Goal: Register for event/course

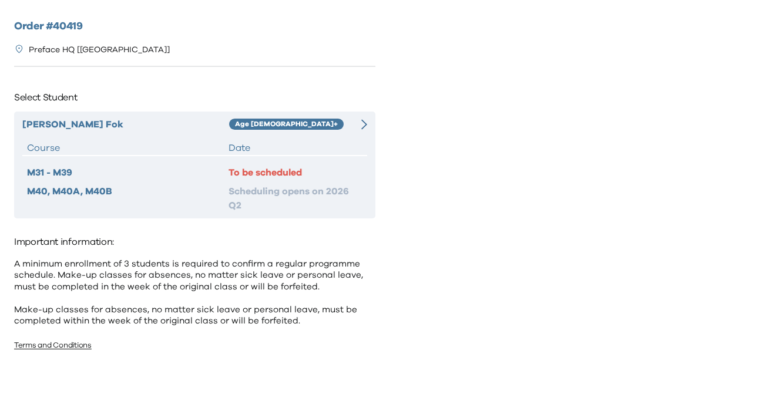
click at [341, 112] on div "Andrew Fok Age 10+ Course Date M31 - M39 To be scheduled M40, M40A, M40B Schedu…" at bounding box center [194, 165] width 361 height 107
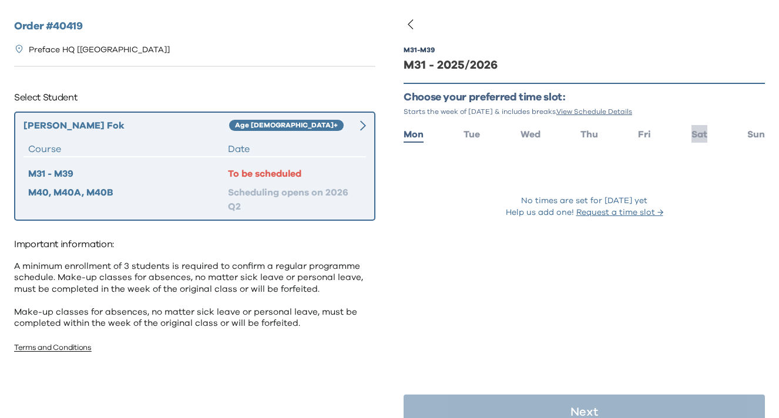
click at [703, 134] on span "Sat" at bounding box center [699, 134] width 16 height 9
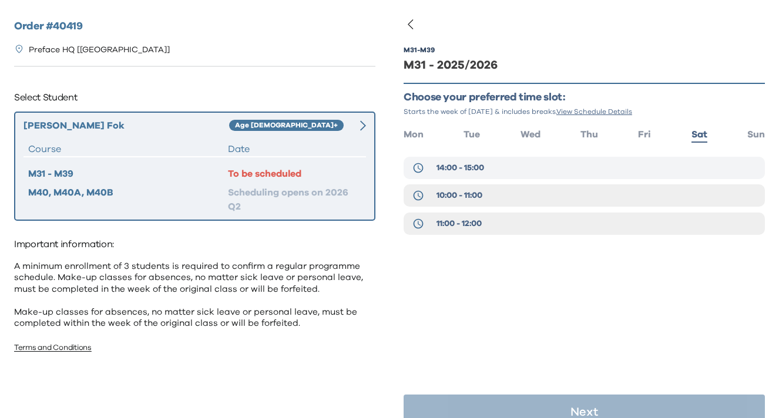
click at [532, 173] on button "14:00 - 15:00" at bounding box center [583, 168] width 361 height 22
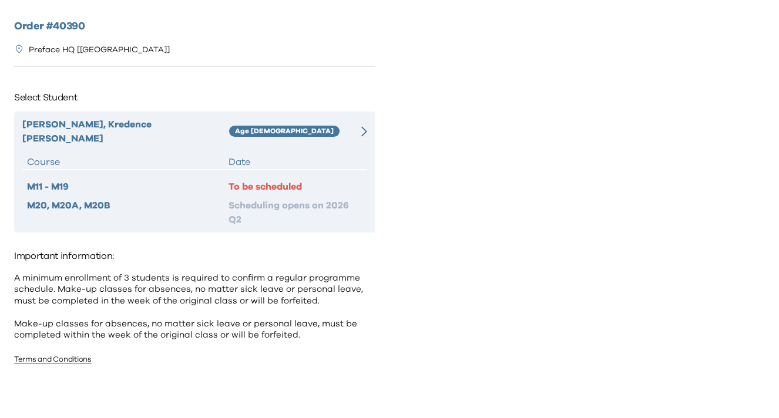
click at [310, 124] on div "Age 6-7" at bounding box center [289, 131] width 120 height 28
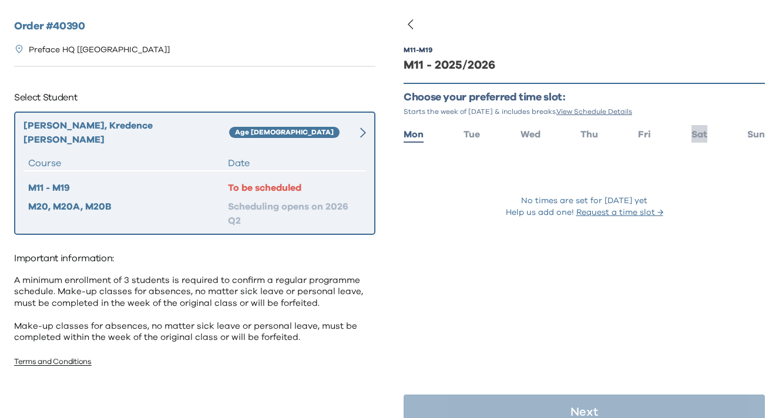
click at [703, 125] on li "Sat" at bounding box center [699, 133] width 16 height 17
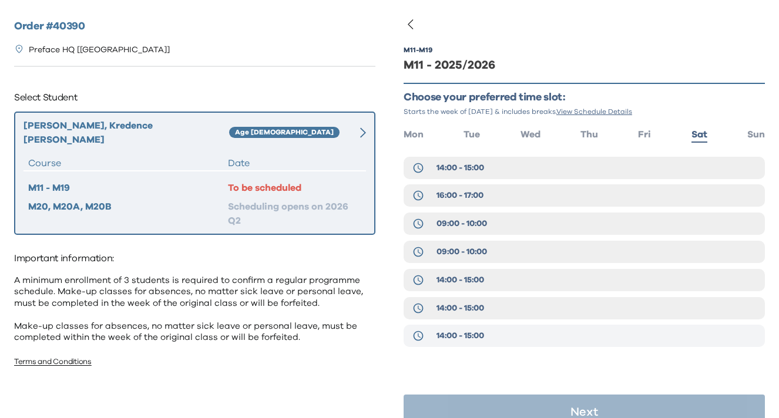
click at [480, 332] on span "14:00 - 15:00" at bounding box center [460, 336] width 48 height 12
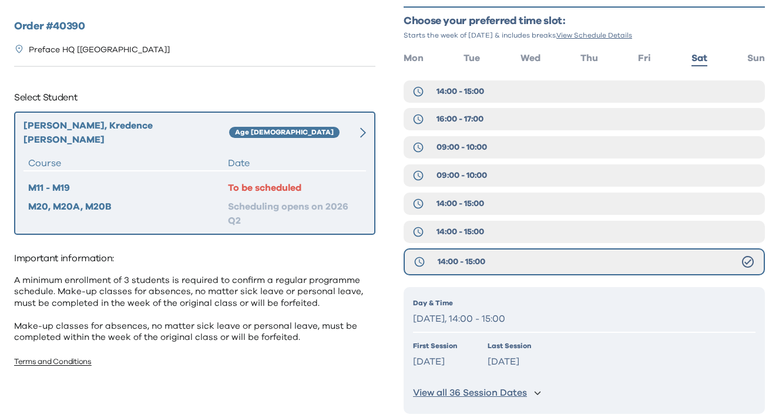
scroll to position [125, 0]
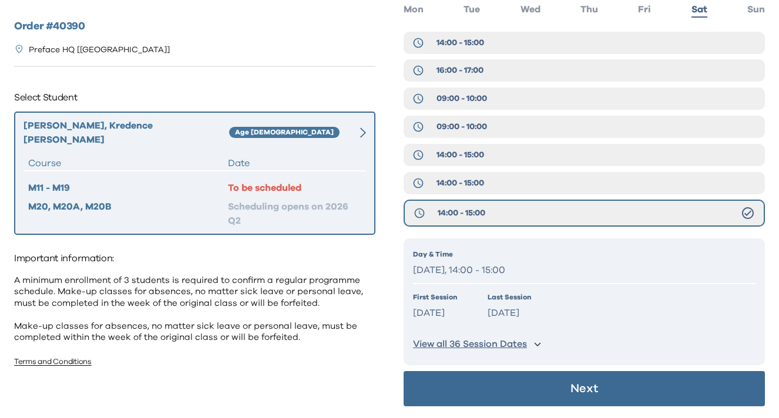
click at [495, 389] on button "Next" at bounding box center [583, 388] width 361 height 35
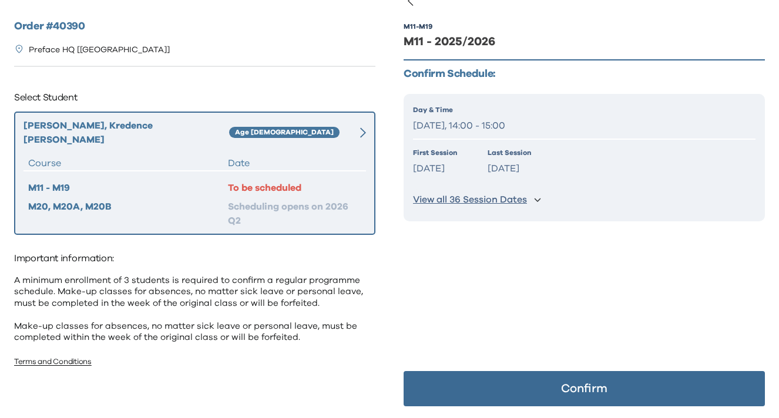
scroll to position [23, 0]
click at [495, 389] on button "Confirm" at bounding box center [583, 388] width 361 height 35
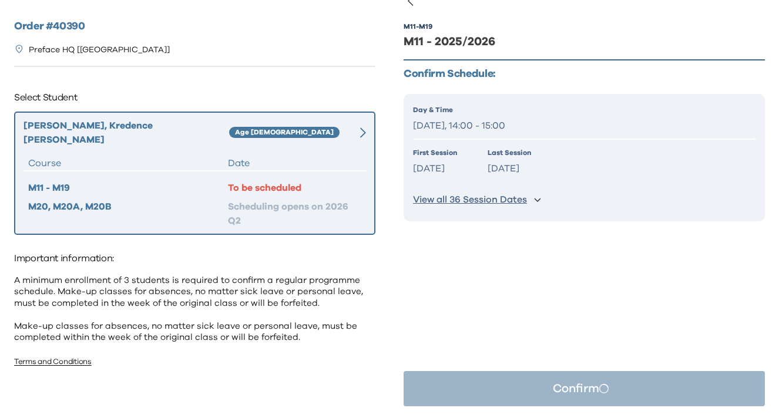
scroll to position [0, 0]
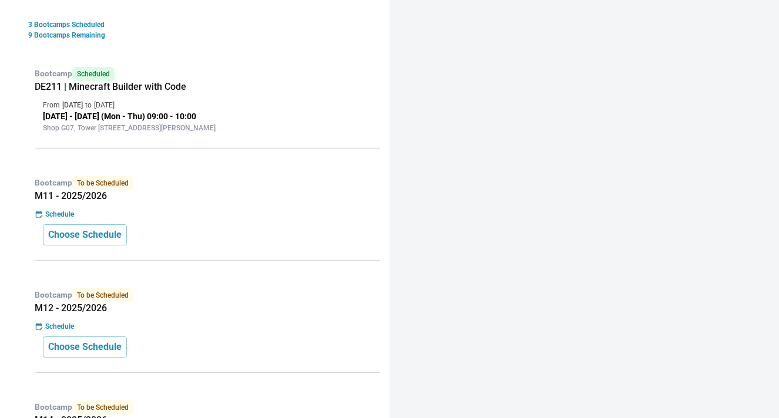
scroll to position [254, 0]
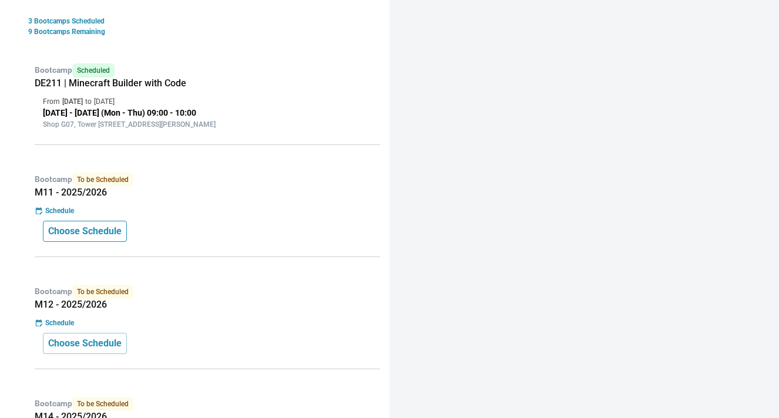
click at [103, 235] on p "Choose Schedule" at bounding box center [84, 231] width 73 height 14
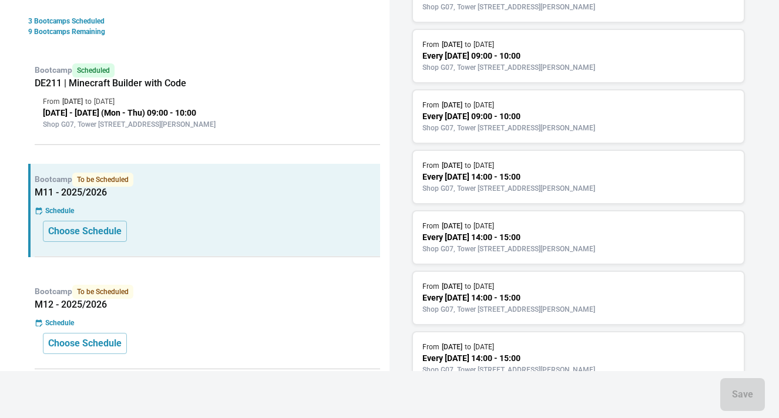
scroll to position [153, 0]
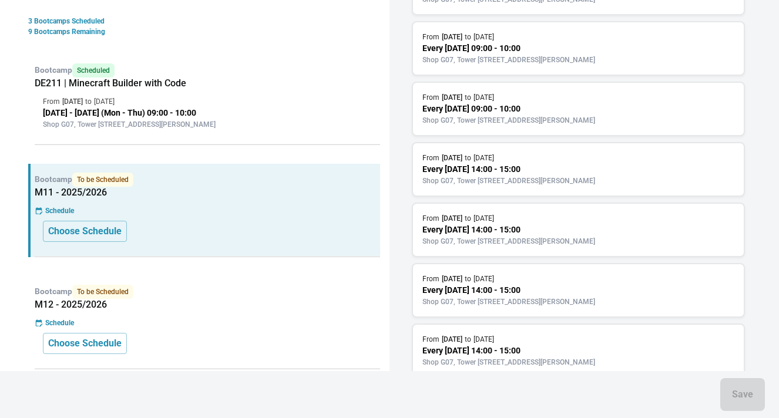
click at [550, 186] on p "Shop G07, Tower 535, 535 Jaffe Road, Causeway Bay | 銅鑼灣謝斐道535號Tower 535 地下G07號舖" at bounding box center [578, 181] width 312 height 11
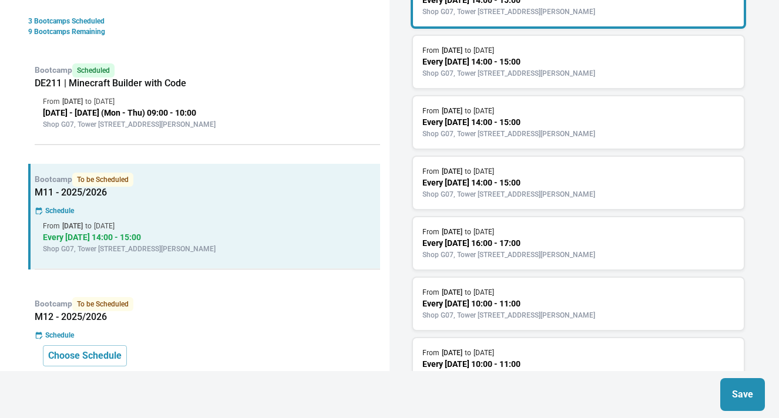
scroll to position [328, 0]
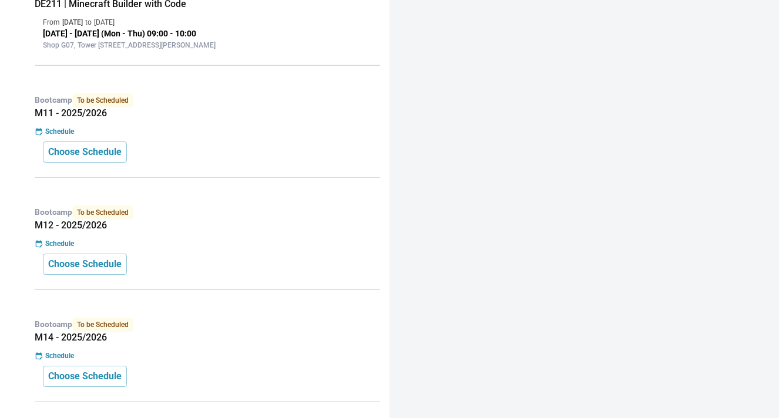
scroll to position [335, 0]
click at [122, 157] on p "Choose Schedule" at bounding box center [84, 151] width 73 height 14
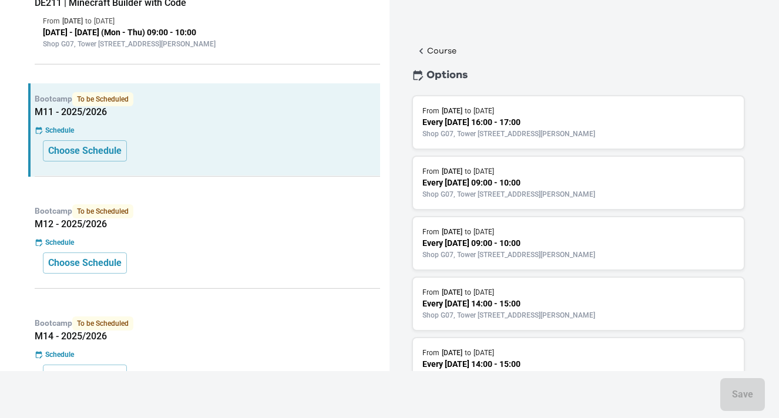
scroll to position [17, 0]
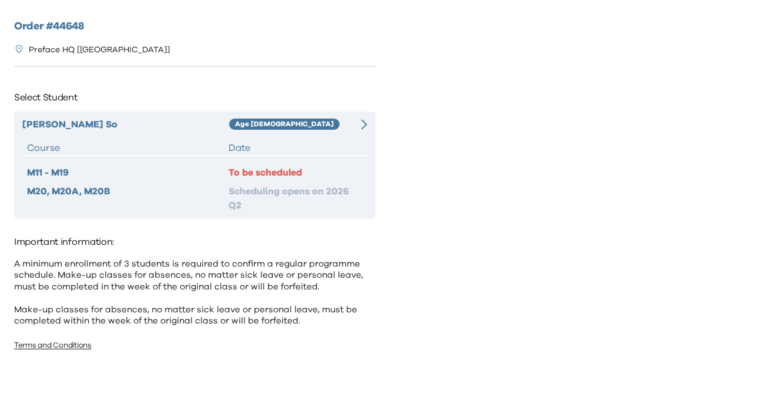
click at [303, 116] on div "Ming Hei Arnaud So Age 6-7 Course Date M11 - M19 To be scheduled M20, M20A, M20…" at bounding box center [194, 165] width 361 height 107
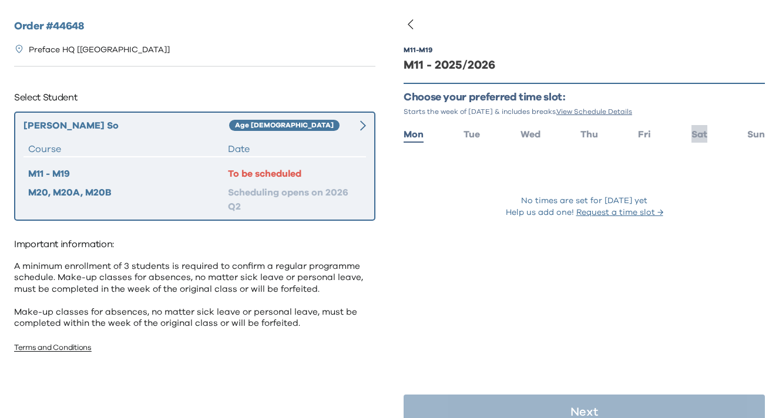
click at [691, 129] on li "Sat" at bounding box center [699, 133] width 16 height 17
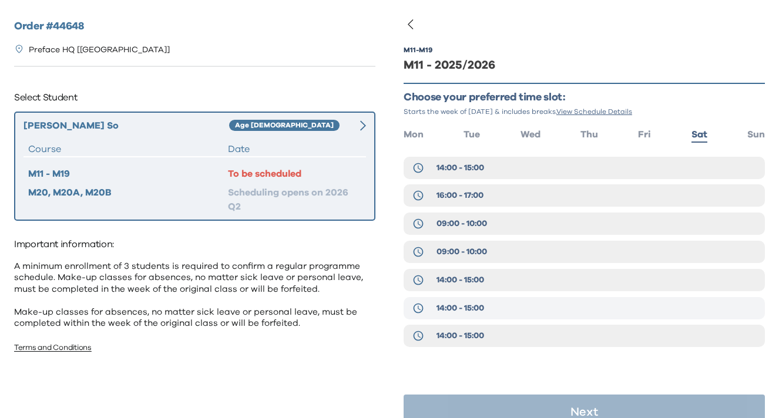
click at [535, 307] on button "14:00 - 15:00" at bounding box center [583, 308] width 361 height 22
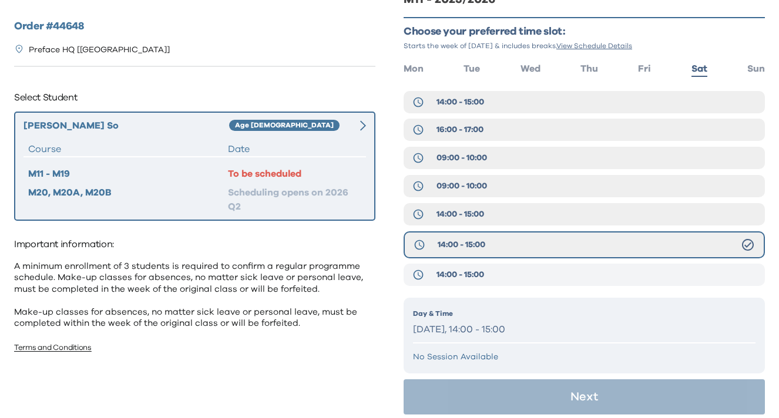
scroll to position [74, 0]
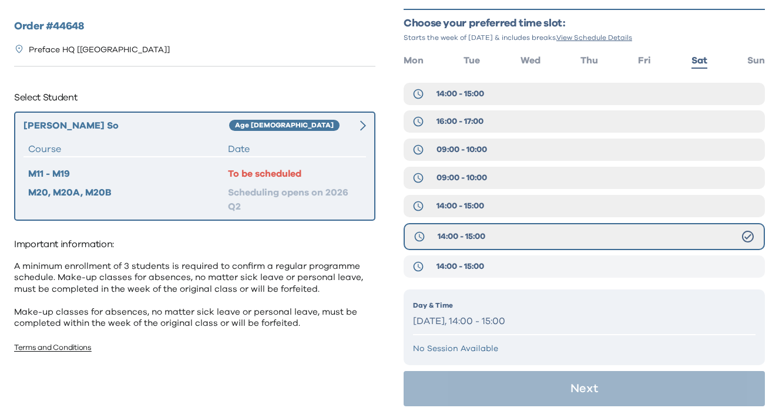
click at [524, 258] on button "14:00 - 15:00" at bounding box center [583, 266] width 361 height 22
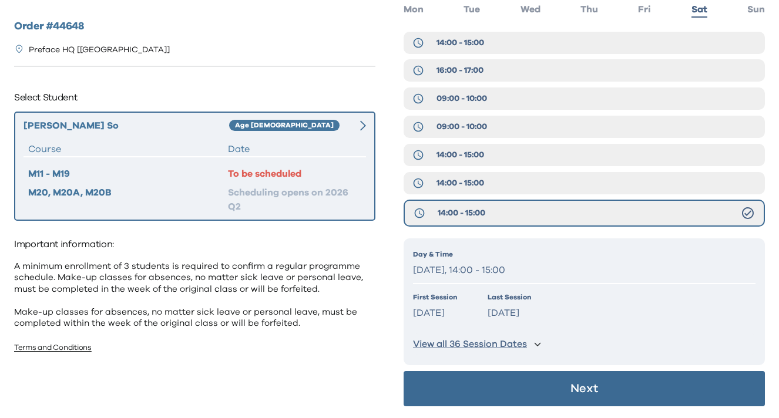
click at [523, 391] on button "Next" at bounding box center [583, 388] width 361 height 35
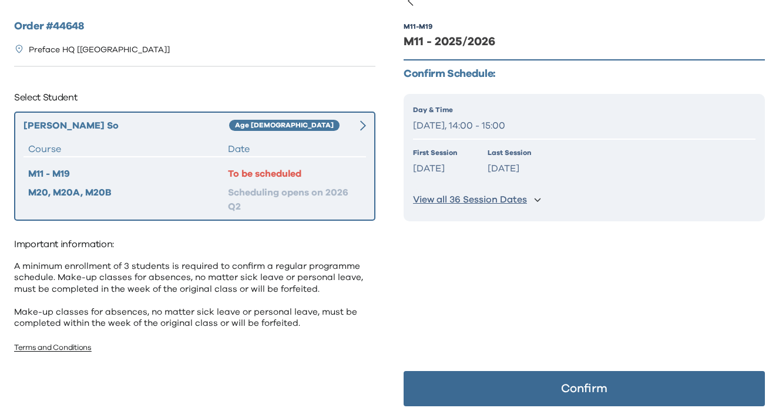
click at [523, 392] on button "Confirm" at bounding box center [583, 388] width 361 height 35
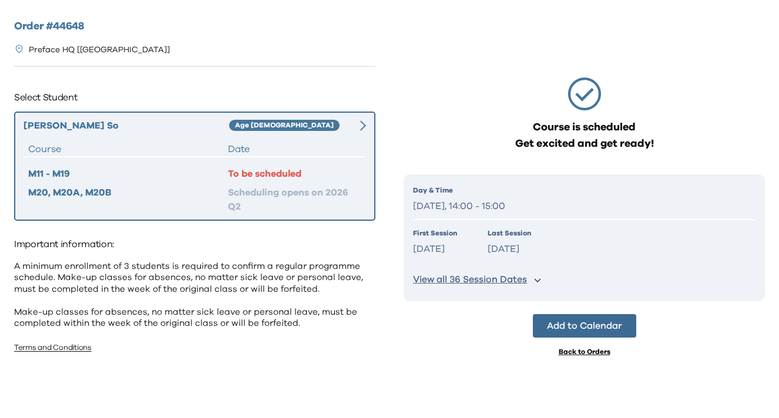
scroll to position [0, 0]
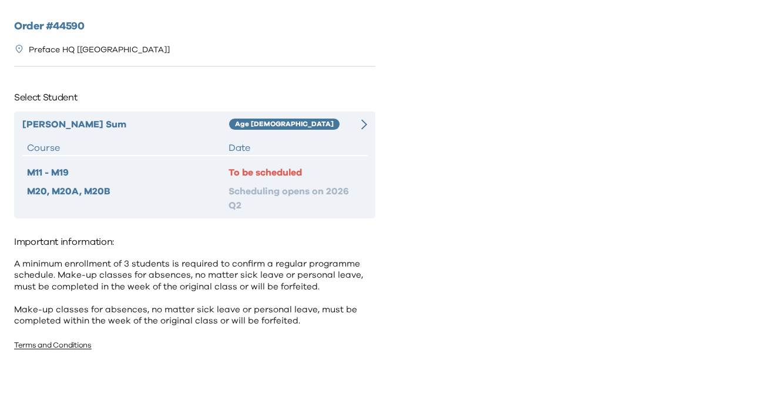
click at [332, 139] on div "[PERSON_NAME] Age [DEMOGRAPHIC_DATA] Course Date M11 - M19 To be scheduled M20,…" at bounding box center [194, 165] width 361 height 107
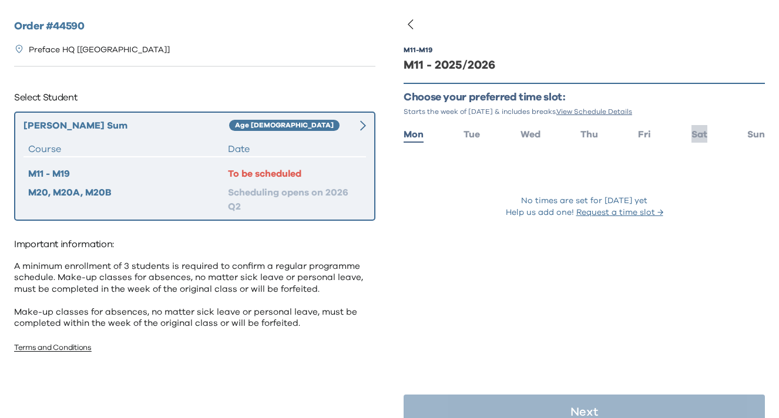
click at [691, 134] on span "Sat" at bounding box center [699, 134] width 16 height 9
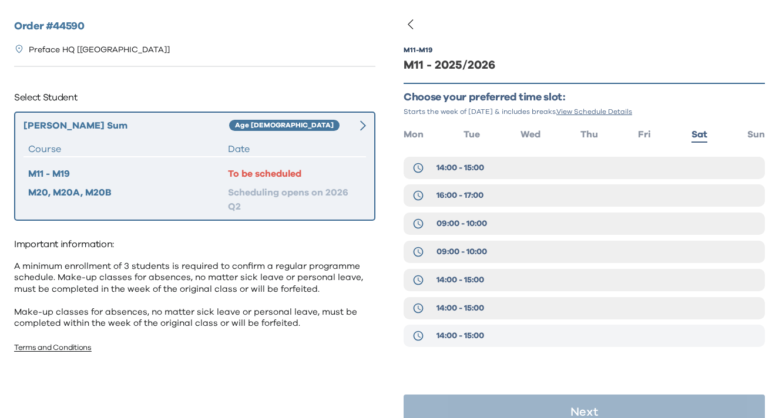
click at [474, 332] on span "14:00 - 15:00" at bounding box center [460, 336] width 48 height 12
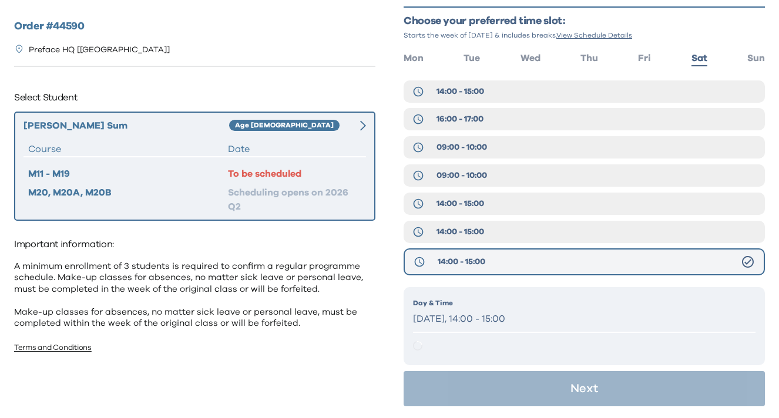
scroll to position [125, 0]
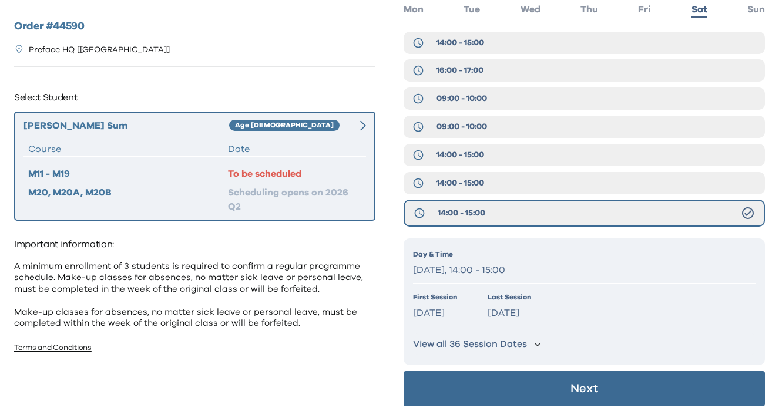
click at [485, 379] on button "Next" at bounding box center [583, 388] width 361 height 35
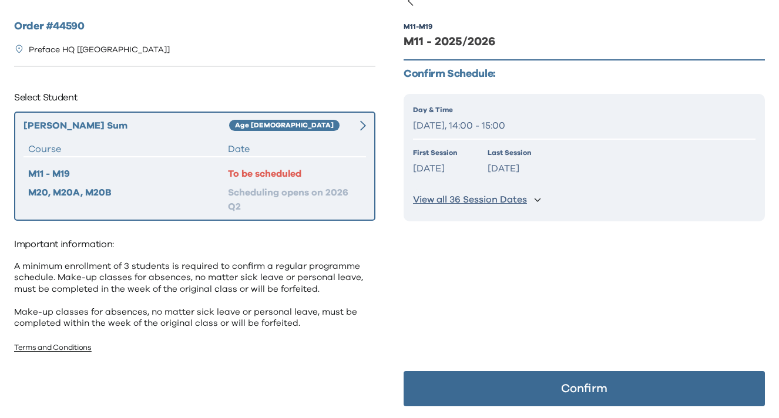
click at [482, 378] on button "Confirm" at bounding box center [583, 388] width 361 height 35
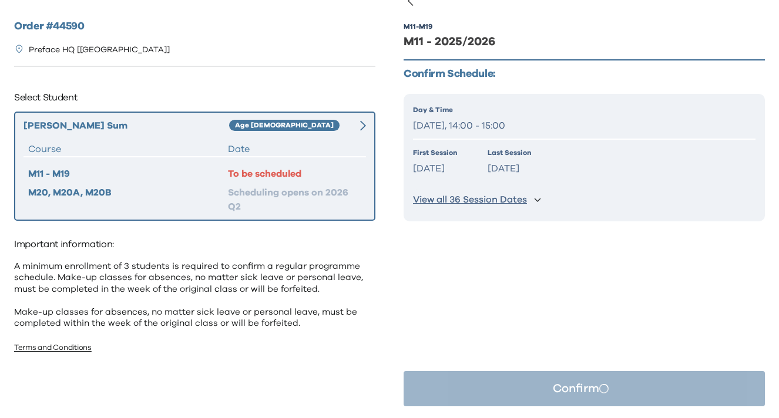
scroll to position [0, 0]
